Goal: Transaction & Acquisition: Purchase product/service

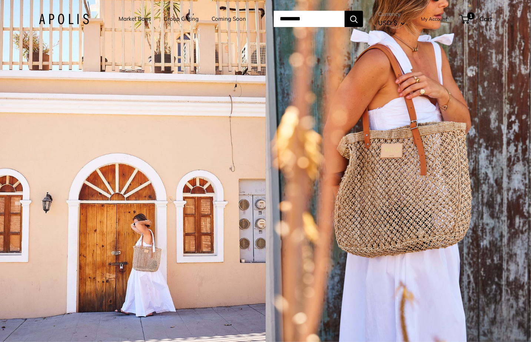
click at [258, 173] on div "1 / 5" at bounding box center [133, 171] width 266 height 342
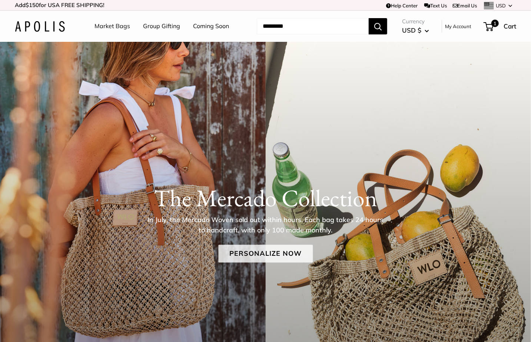
click at [246, 250] on link "Personalize Now" at bounding box center [265, 254] width 94 height 18
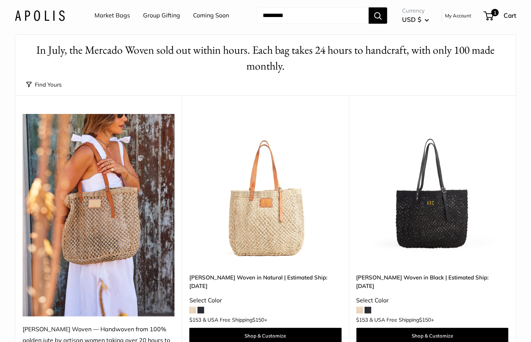
scroll to position [30, 0]
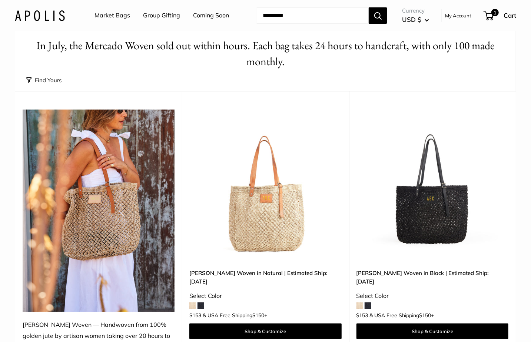
click at [0, 0] on img at bounding box center [0, 0] width 0 height 0
